Goal: Information Seeking & Learning: Learn about a topic

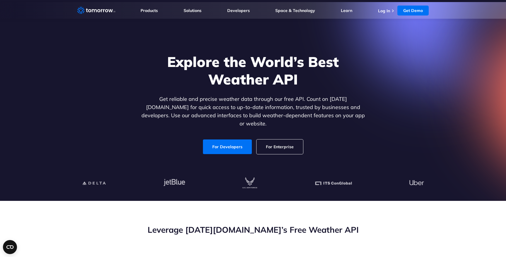
click at [224, 140] on link "For Developers" at bounding box center [227, 147] width 49 height 15
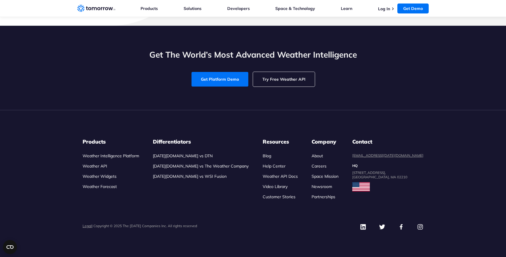
scroll to position [1602, 0]
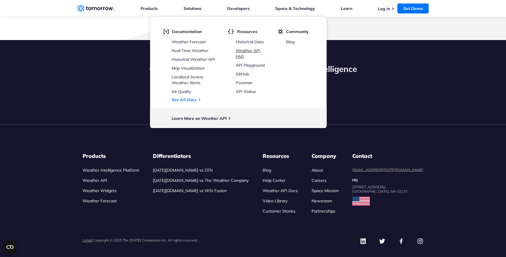
click at [256, 52] on link "Weather API FAQ" at bounding box center [248, 53] width 25 height 11
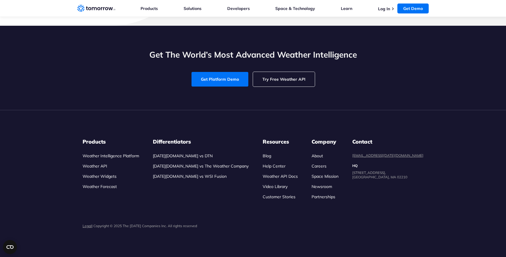
scroll to position [1966, 0]
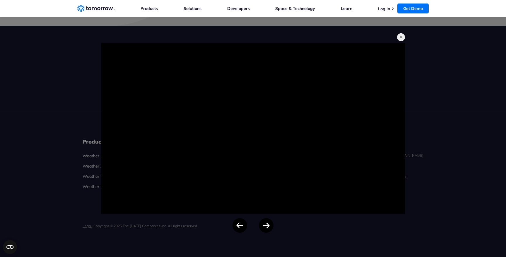
click at [402, 38] on button "button" at bounding box center [401, 37] width 8 height 8
